Goal: Entertainment & Leisure: Consume media (video, audio)

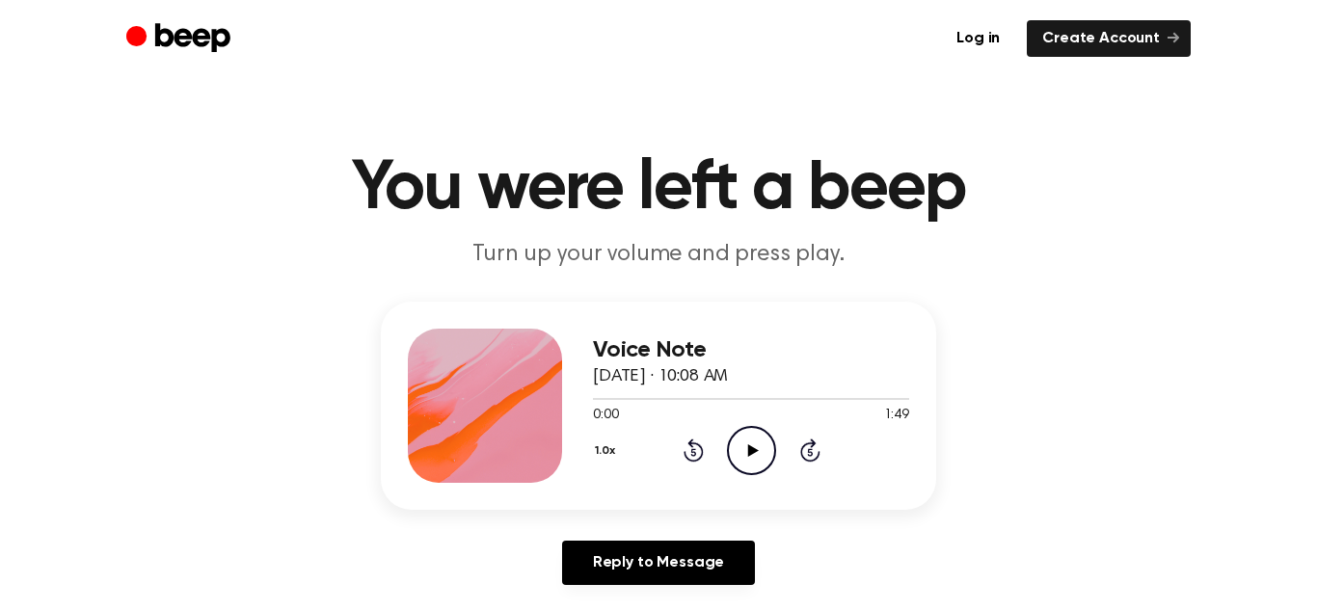
click at [766, 439] on icon "Play Audio" at bounding box center [751, 450] width 49 height 49
click at [765, 449] on icon "Pause Audio" at bounding box center [751, 450] width 49 height 49
click at [742, 445] on icon "Play Audio" at bounding box center [751, 450] width 49 height 49
click at [693, 453] on icon "Rewind 5 seconds" at bounding box center [693, 450] width 21 height 25
click at [704, 456] on div "1.0x Rewind 5 seconds Pause Audio Skip 5 seconds" at bounding box center [751, 450] width 316 height 49
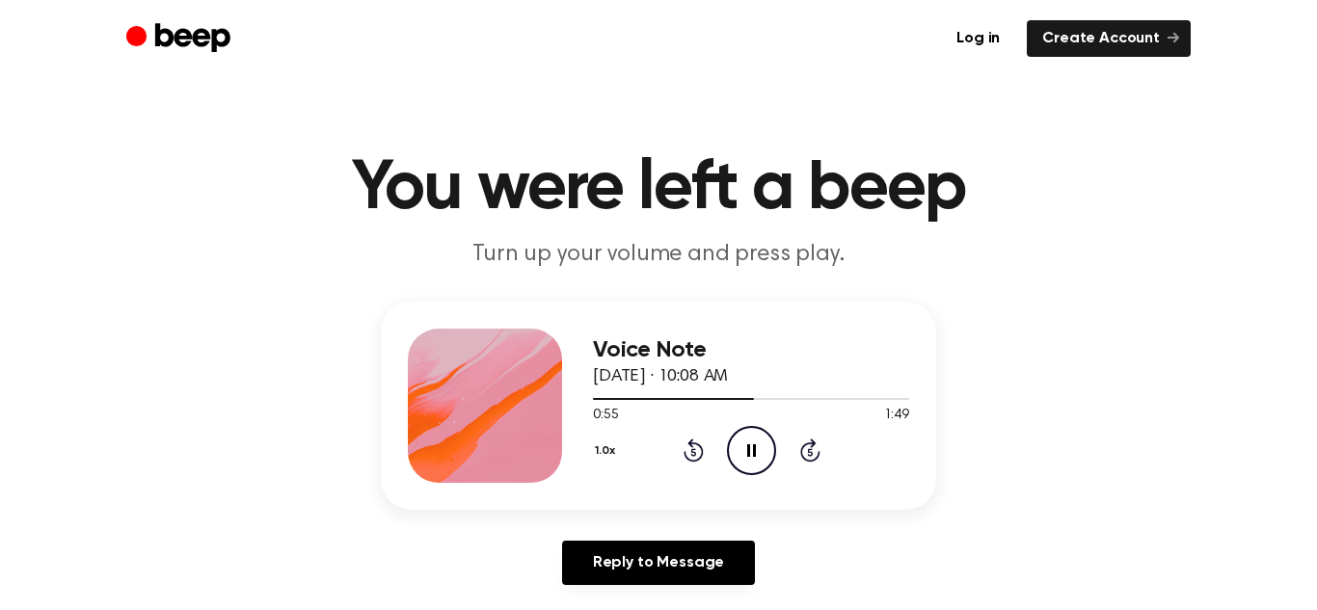
click at [743, 454] on icon "Pause Audio" at bounding box center [751, 450] width 49 height 49
click at [692, 457] on icon "Rewind 5 seconds" at bounding box center [693, 450] width 21 height 25
click at [749, 451] on icon at bounding box center [752, 451] width 11 height 13
click at [753, 469] on icon "Play Audio" at bounding box center [751, 450] width 49 height 49
click at [751, 462] on icon "Play Audio" at bounding box center [751, 450] width 49 height 49
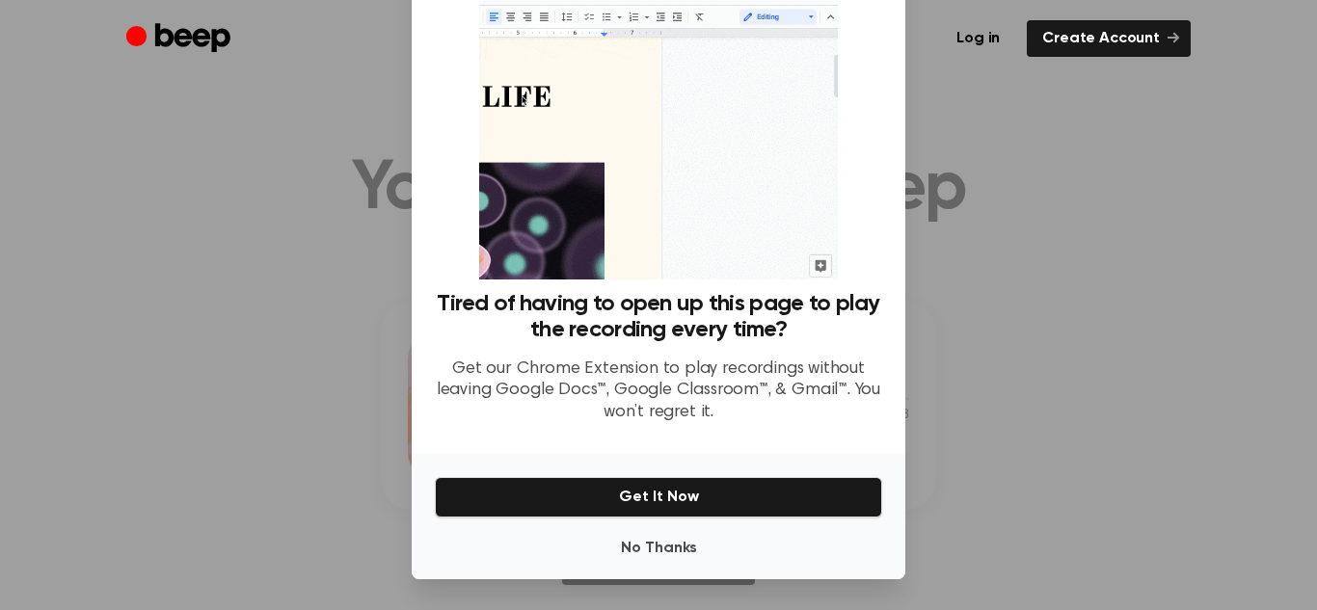
scroll to position [83, 0]
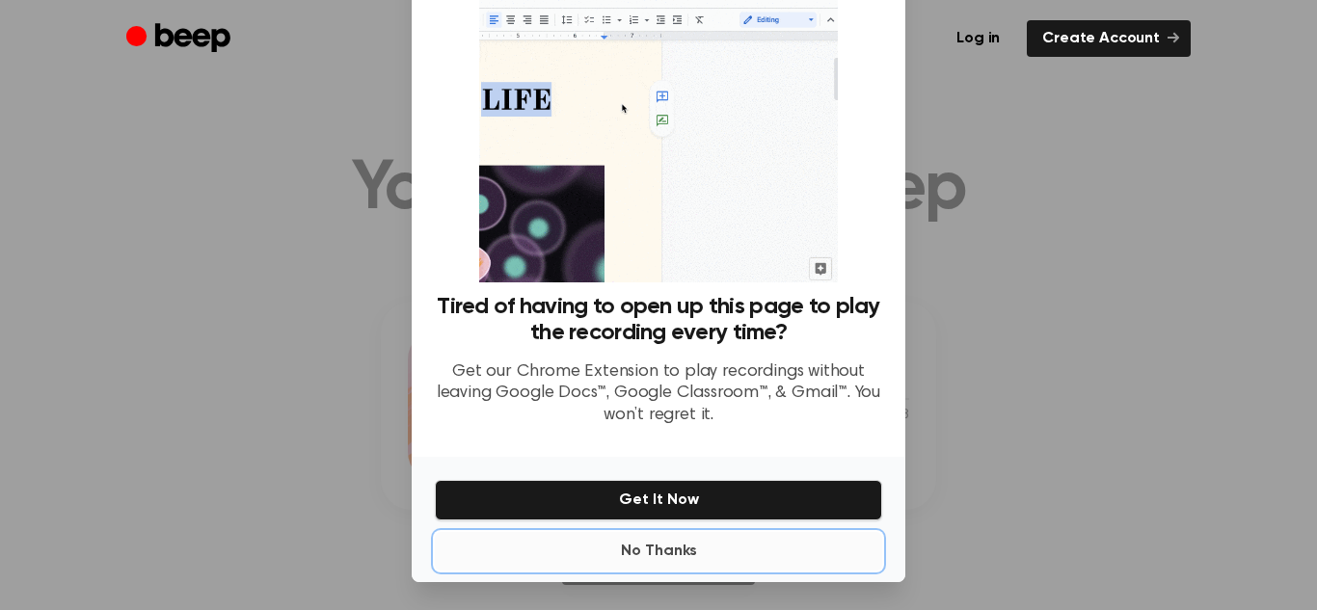
click at [666, 553] on button "No Thanks" at bounding box center [658, 551] width 447 height 39
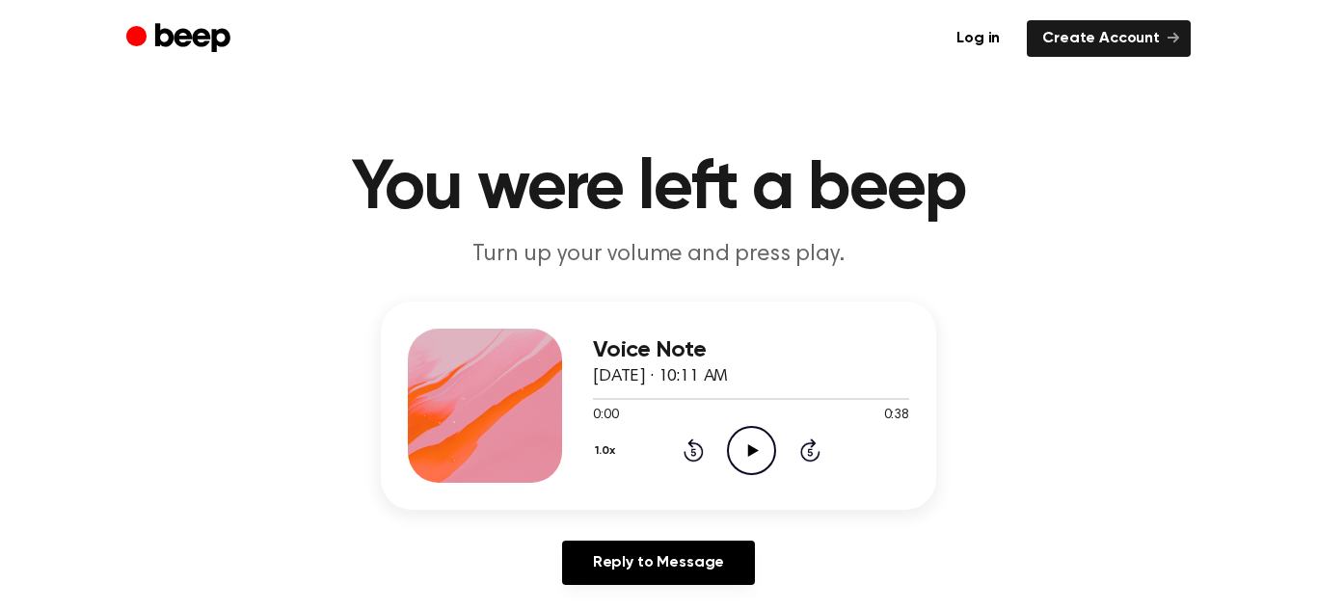
click at [741, 439] on icon "Play Audio" at bounding box center [751, 450] width 49 height 49
